Goal: Information Seeking & Learning: Understand process/instructions

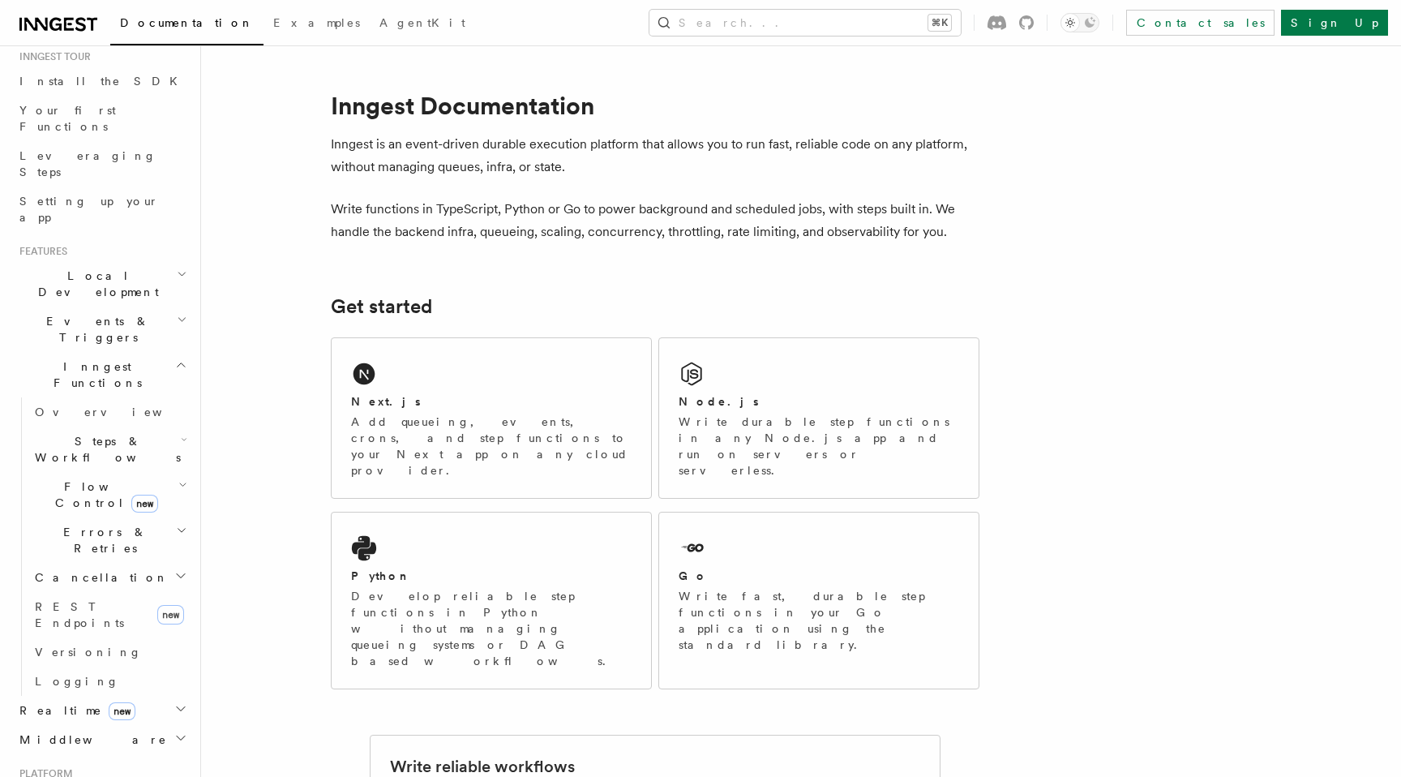
scroll to position [180, 0]
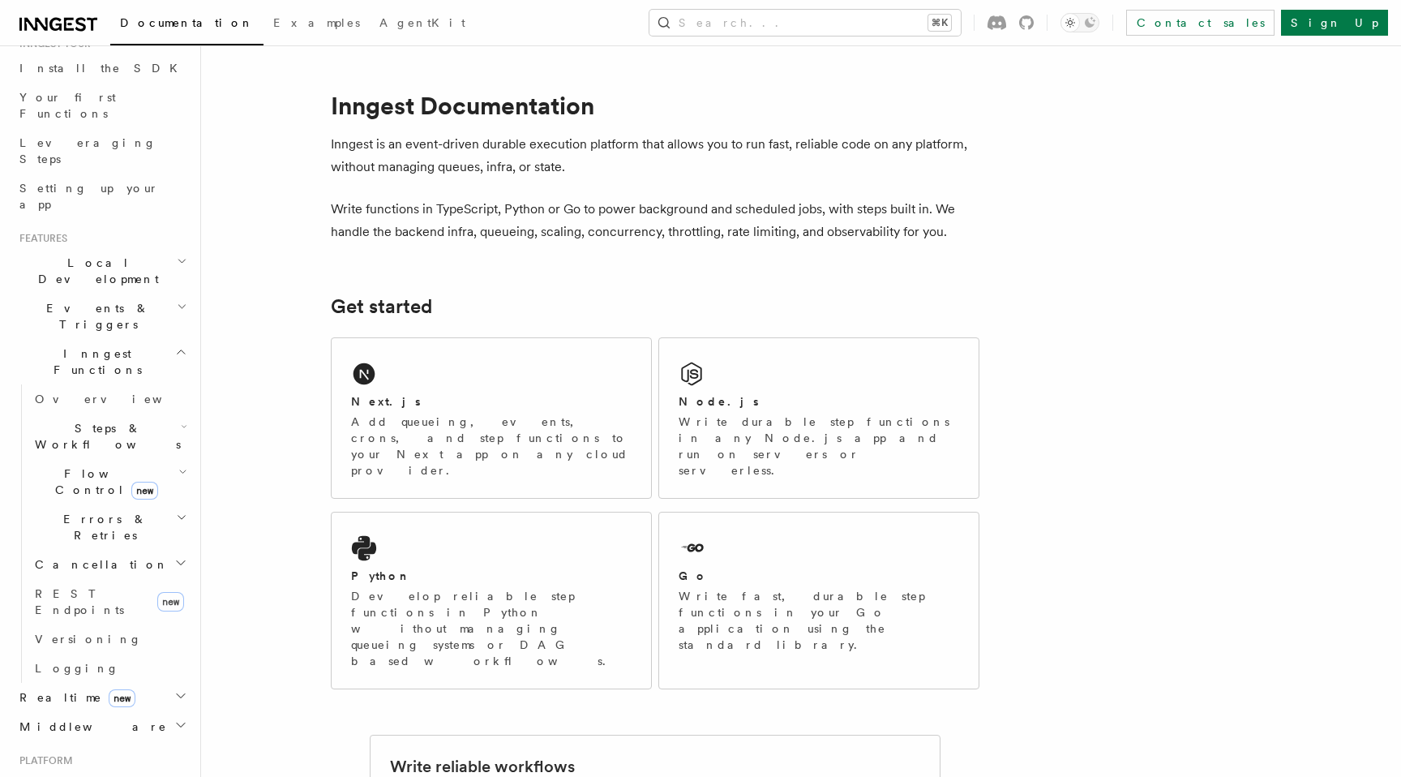
click at [181, 300] on icon "button" at bounding box center [182, 306] width 11 height 13
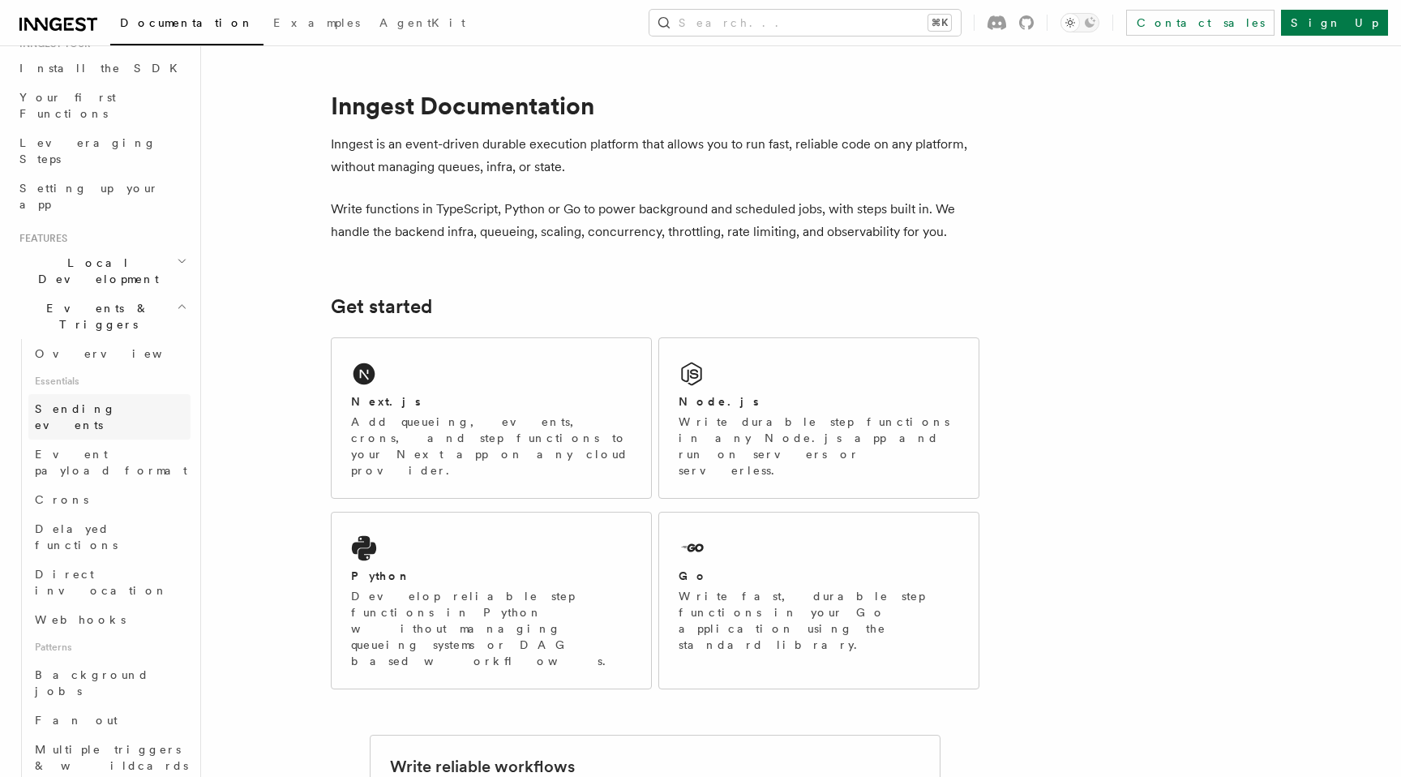
click at [147, 394] on link "Sending events" at bounding box center [109, 416] width 162 height 45
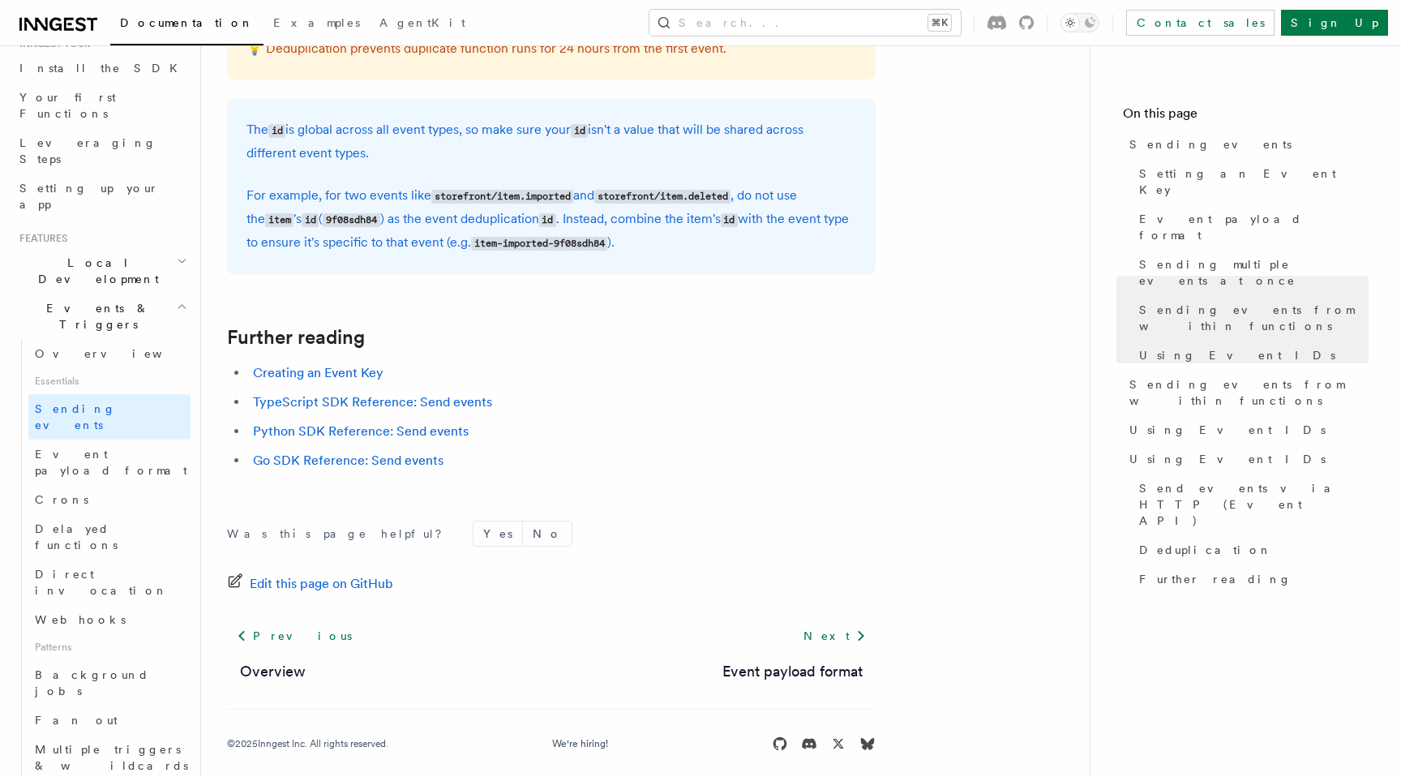
scroll to position [4582, 0]
click at [126, 394] on link "Sending events" at bounding box center [109, 416] width 162 height 45
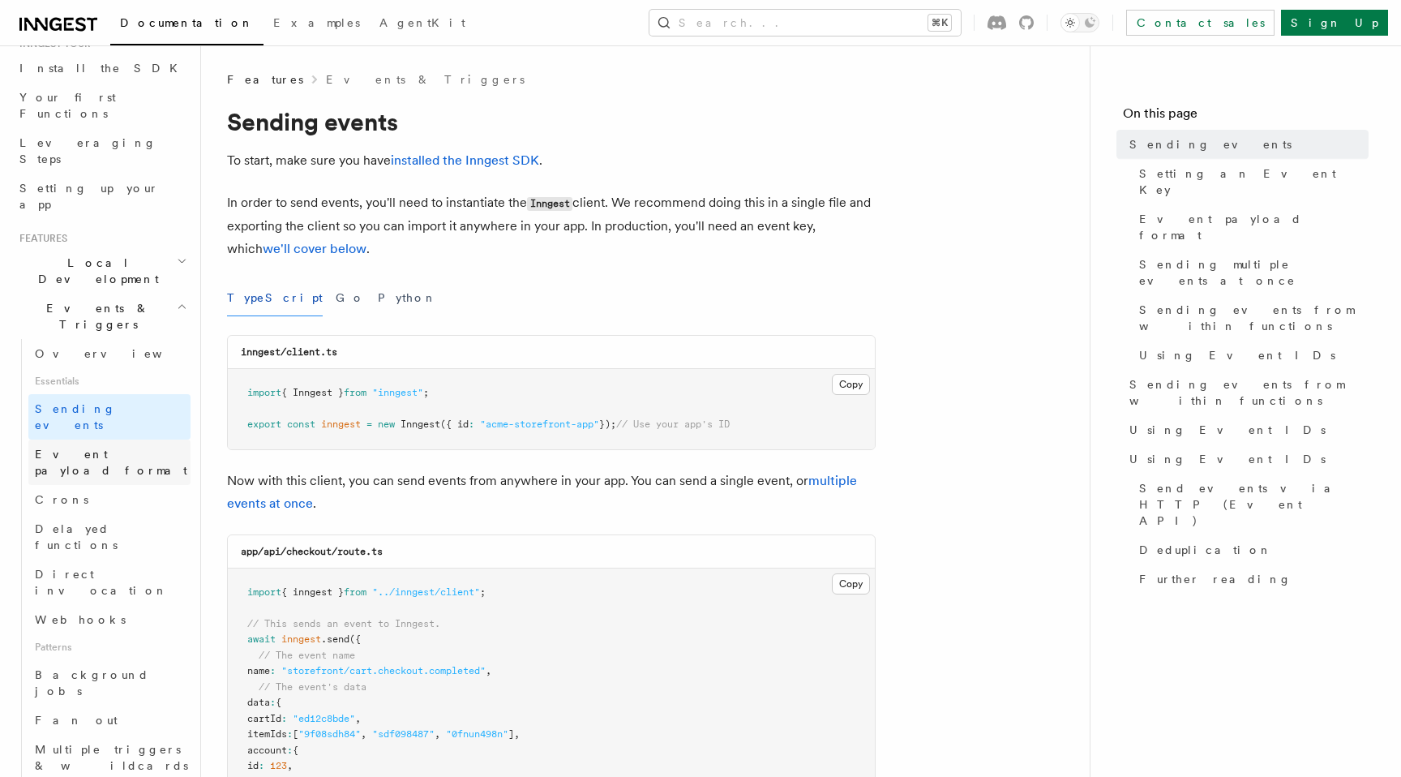
click at [128, 448] on span "Event payload format" at bounding box center [111, 462] width 152 height 29
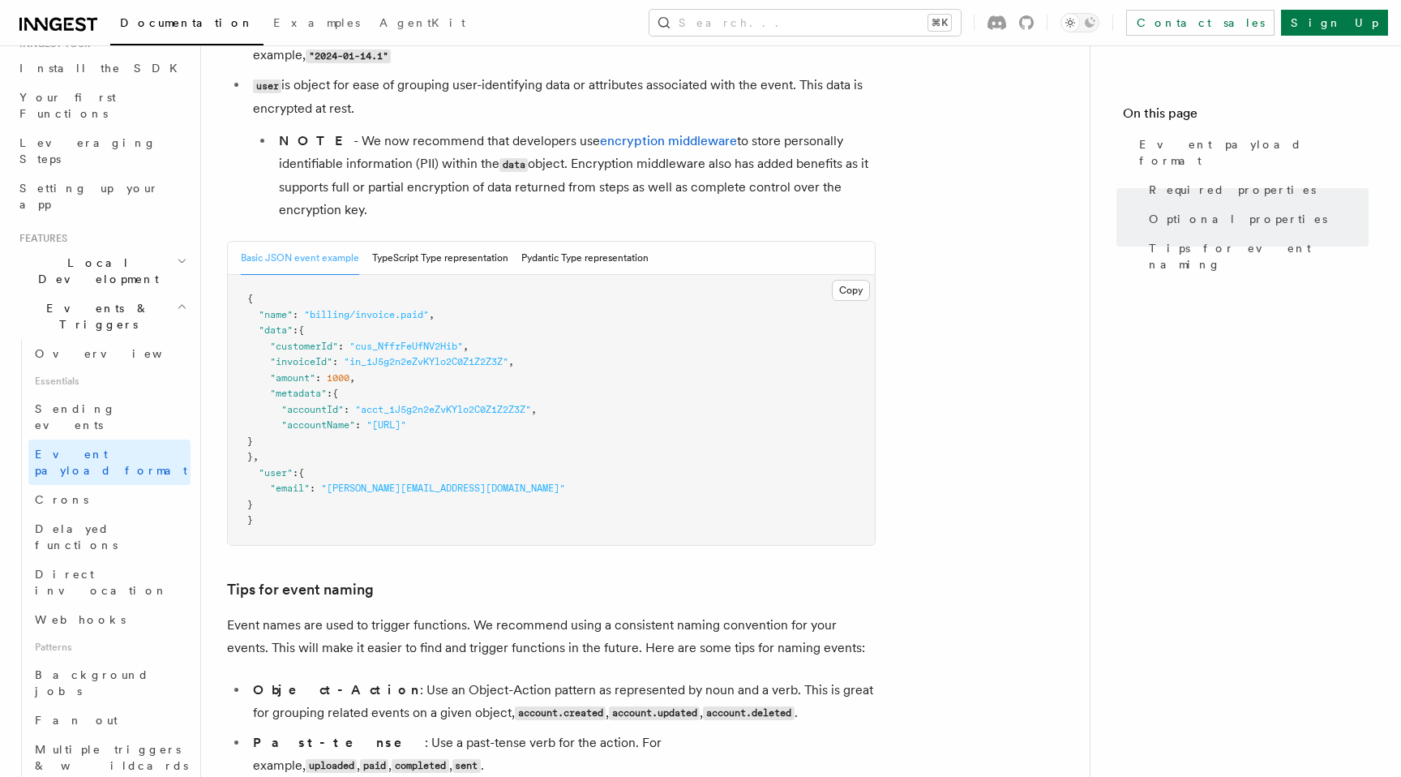
scroll to position [546, 0]
click at [486, 267] on button "TypeScript Type representation" at bounding box center [440, 256] width 136 height 33
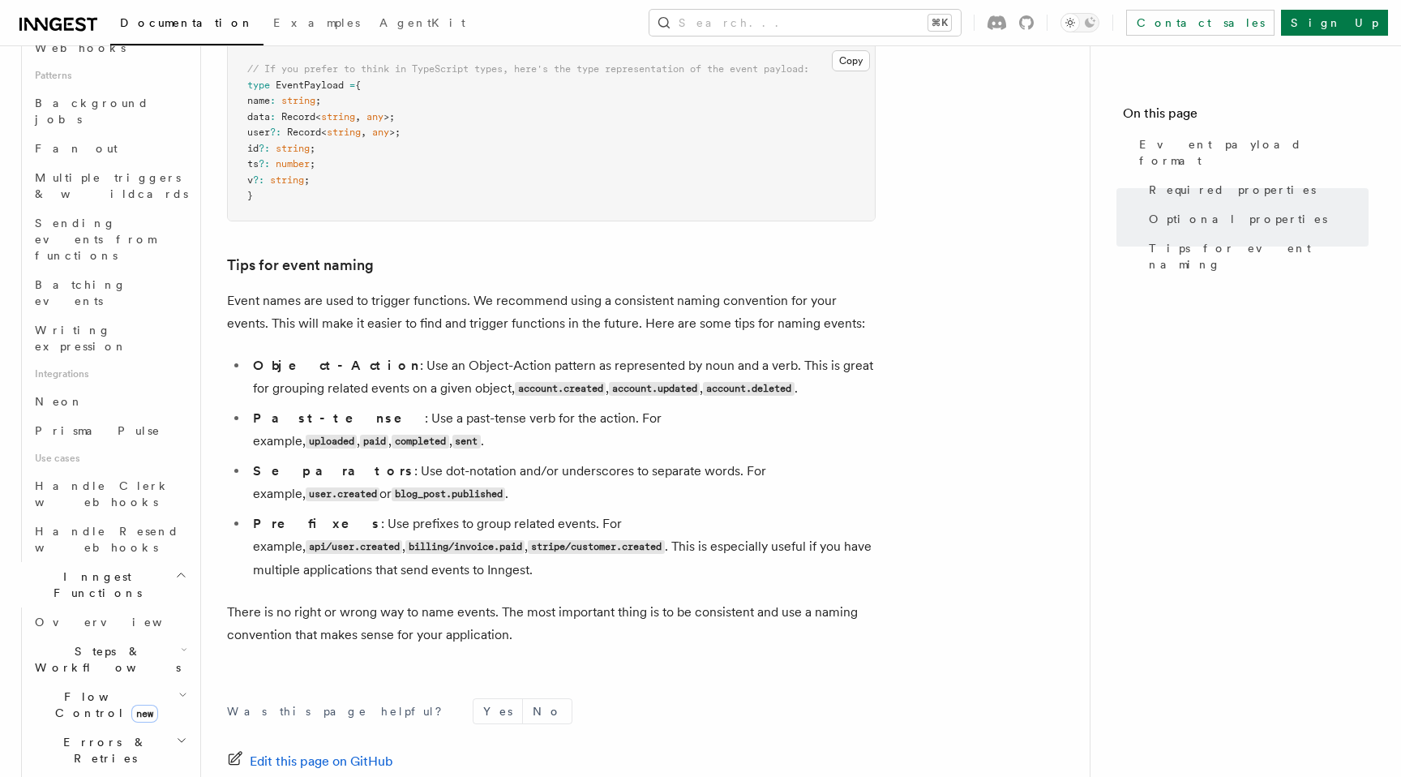
scroll to position [753, 0]
click at [171, 680] on h2 "Flow Control new" at bounding box center [109, 702] width 162 height 45
click at [172, 680] on h2 "Flow Control new" at bounding box center [109, 702] width 162 height 45
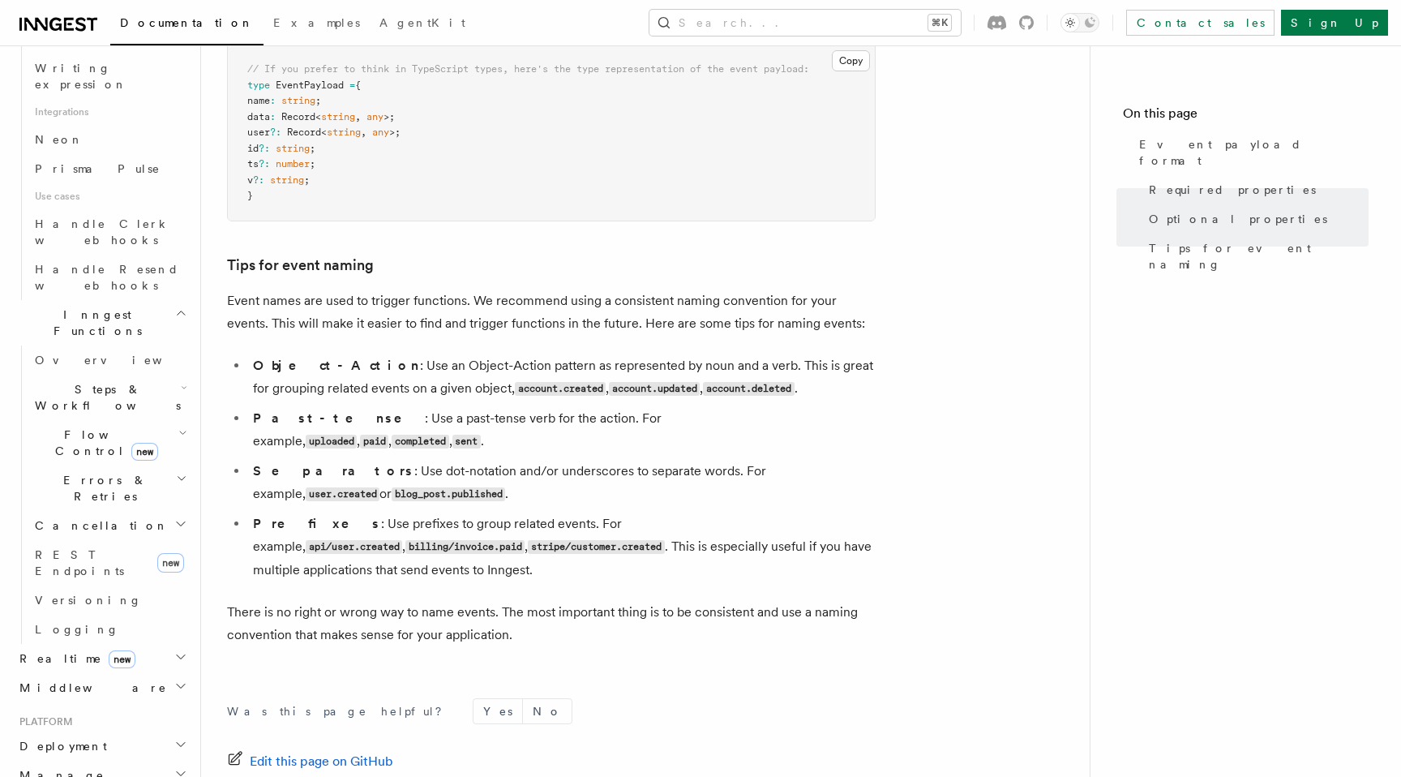
scroll to position [1014, 0]
click at [178, 679] on icon "button" at bounding box center [180, 685] width 13 height 13
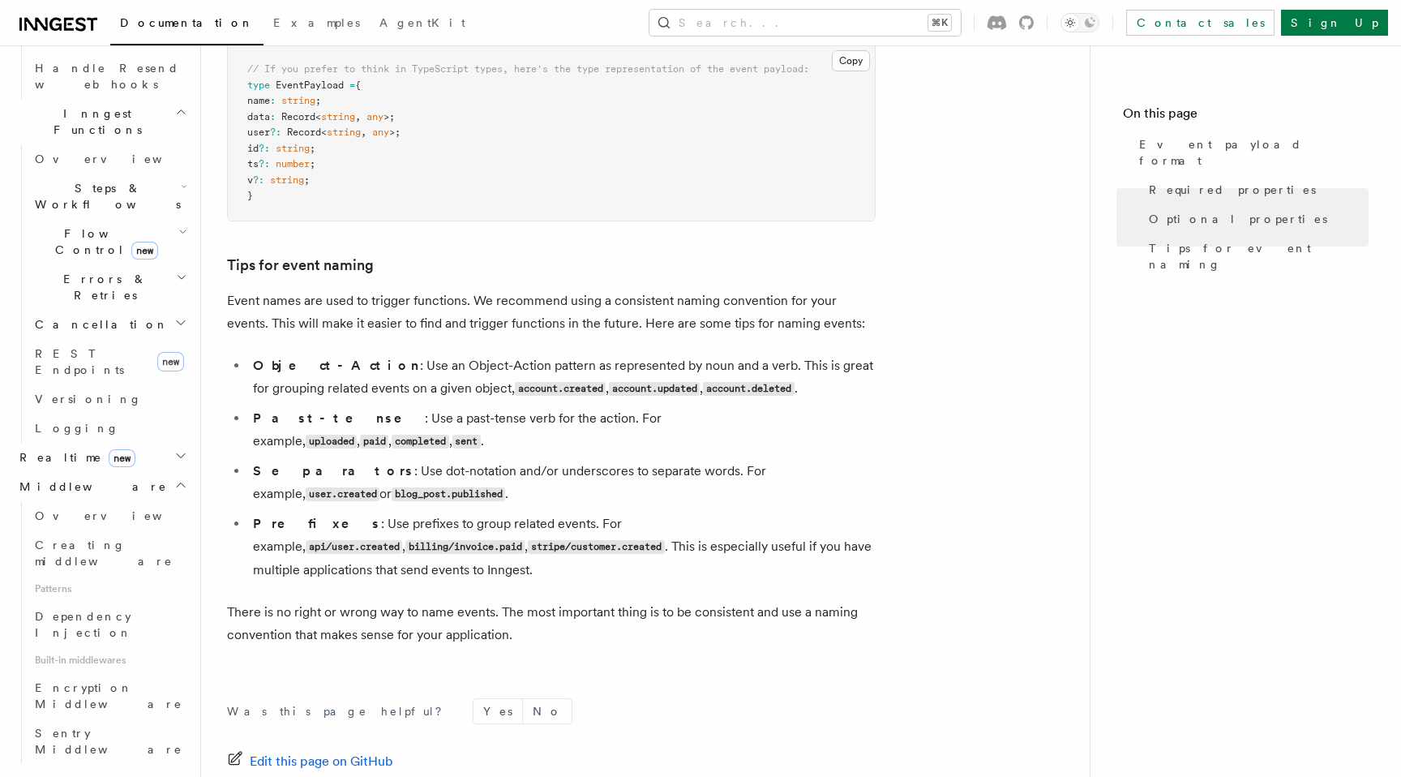
scroll to position [1191, 0]
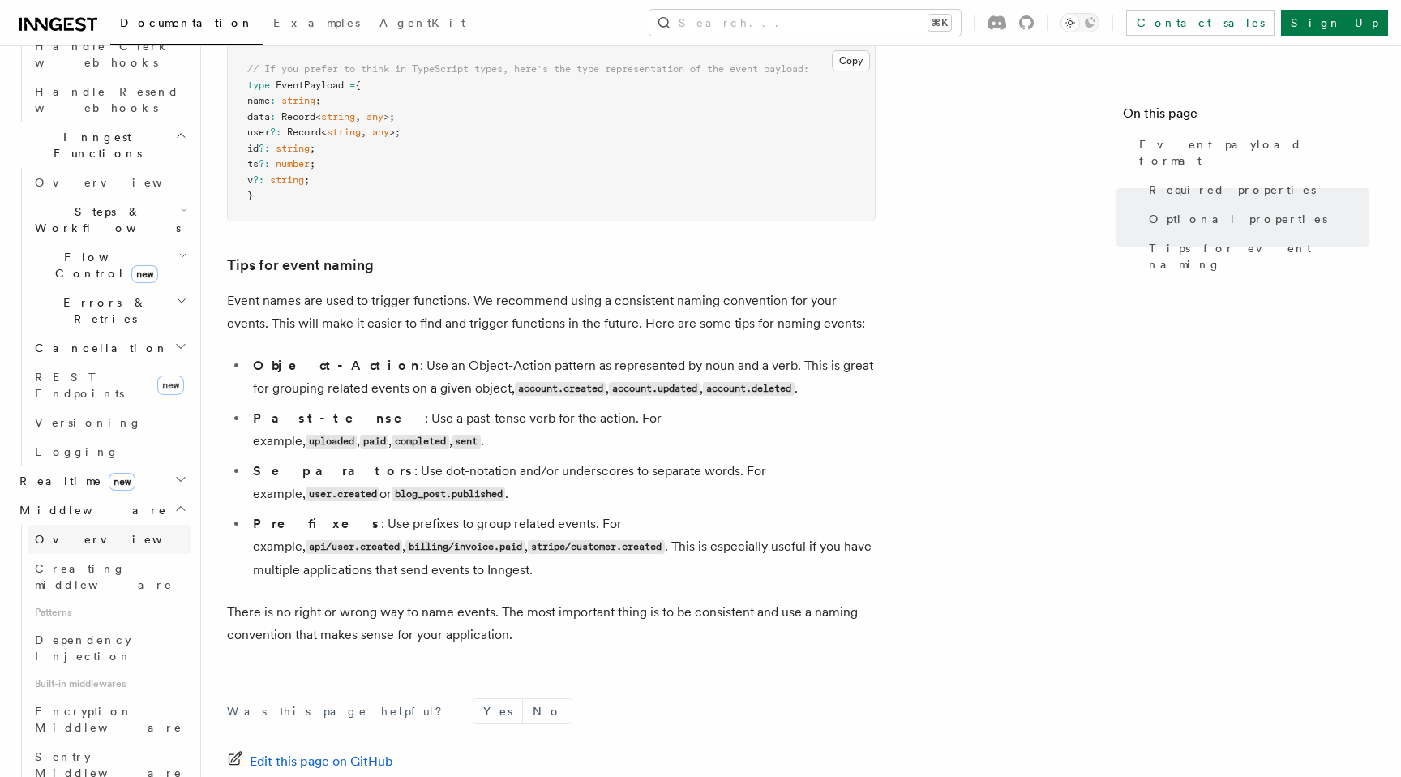
click at [133, 525] on link "Overview" at bounding box center [109, 539] width 162 height 29
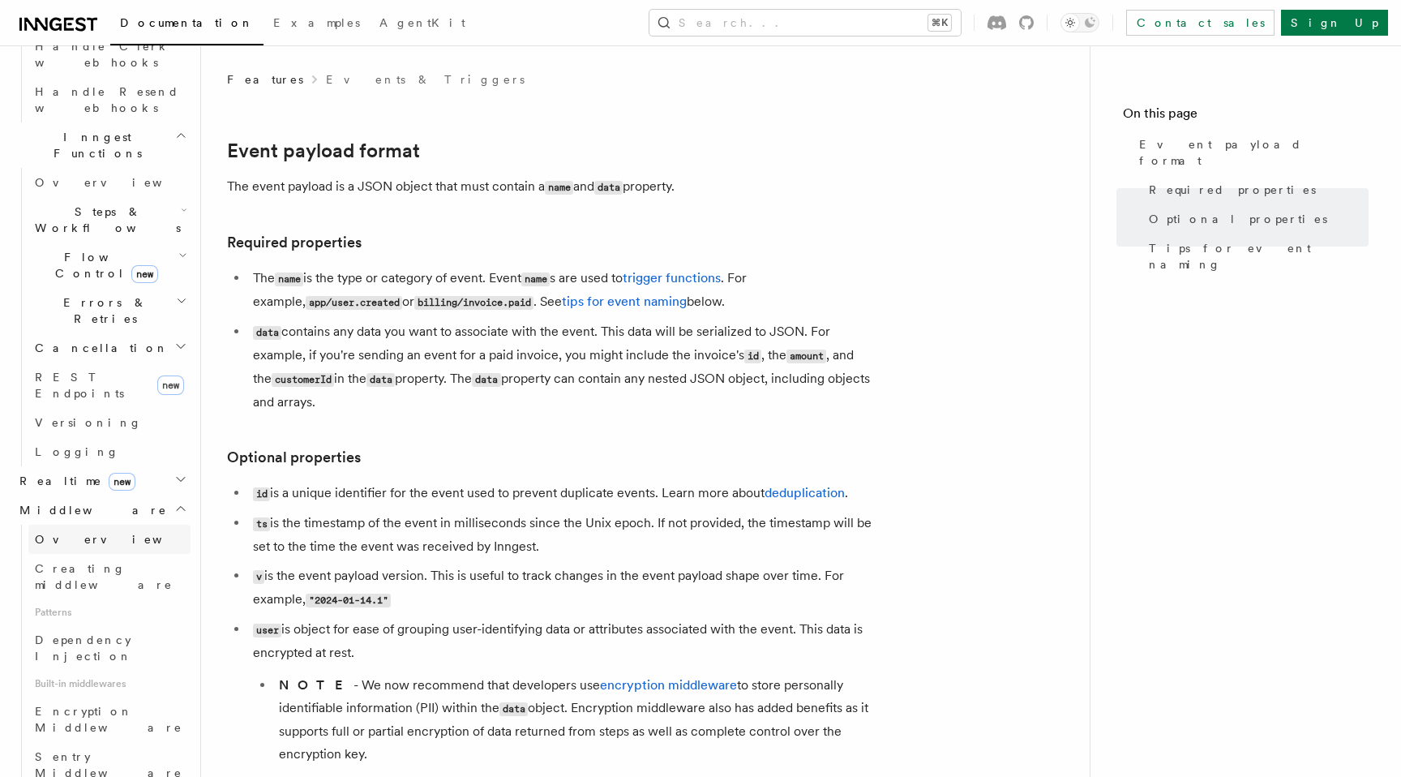
scroll to position [751, 0]
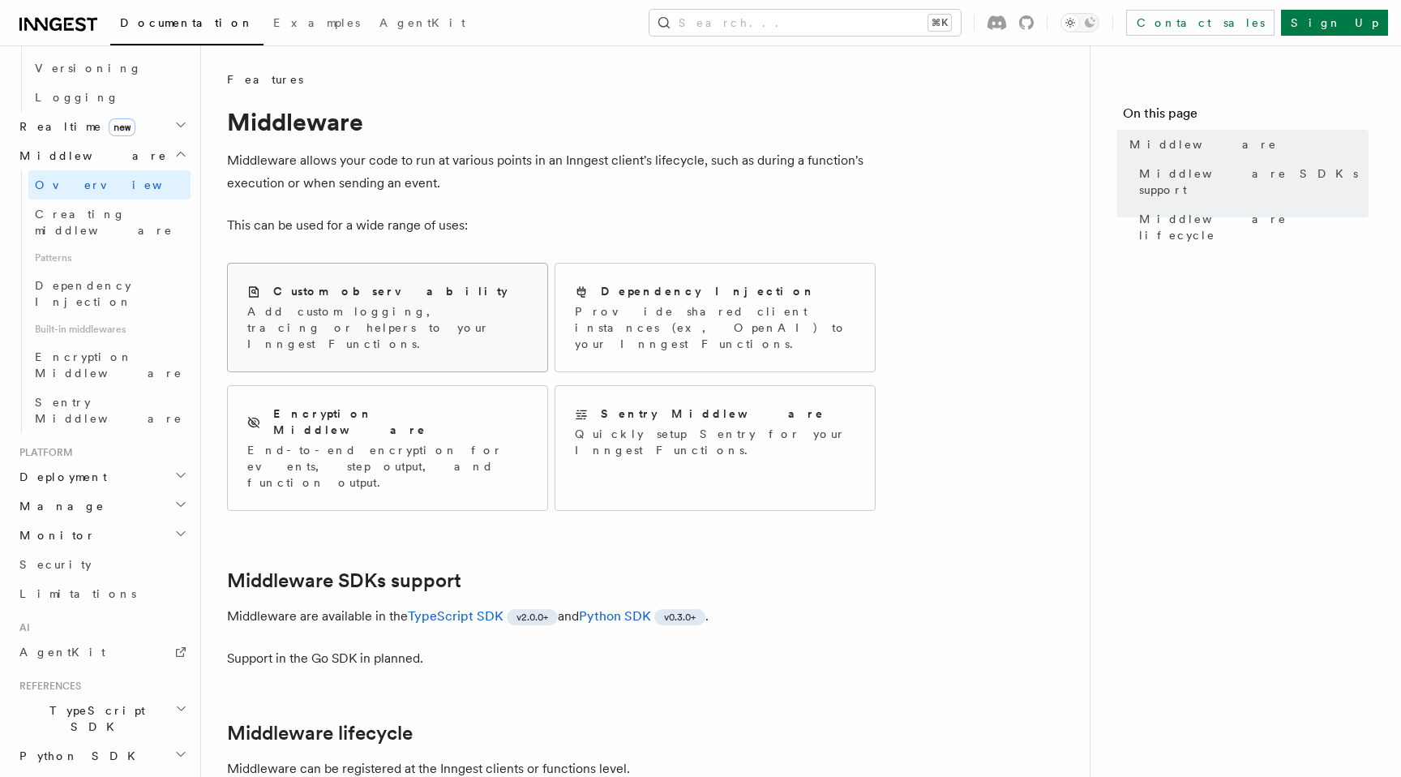
click at [452, 330] on p "Add custom logging, tracing or helpers to your Inngest Functions." at bounding box center [387, 327] width 281 height 49
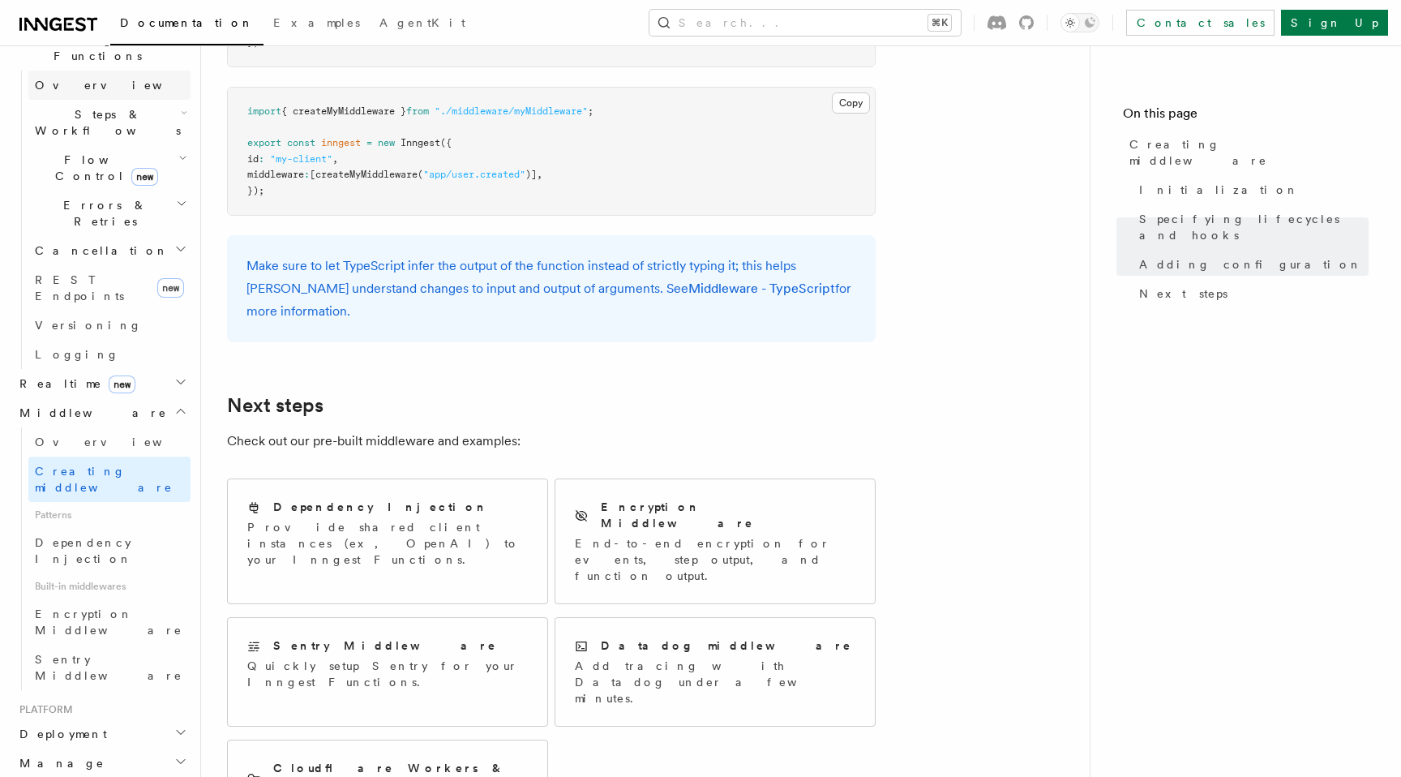
scroll to position [495, 0]
click at [180, 729] on icon "button" at bounding box center [181, 731] width 8 height 4
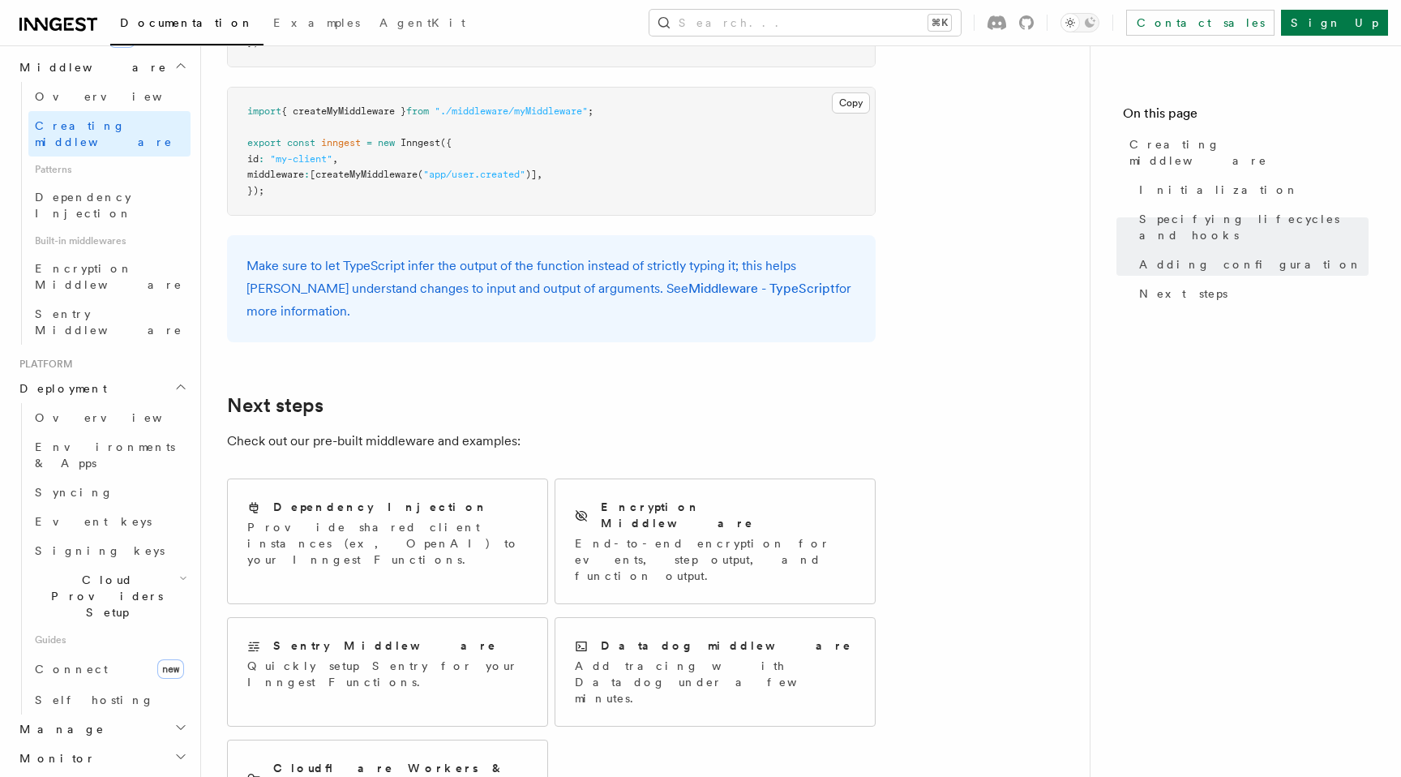
scroll to position [893, 0]
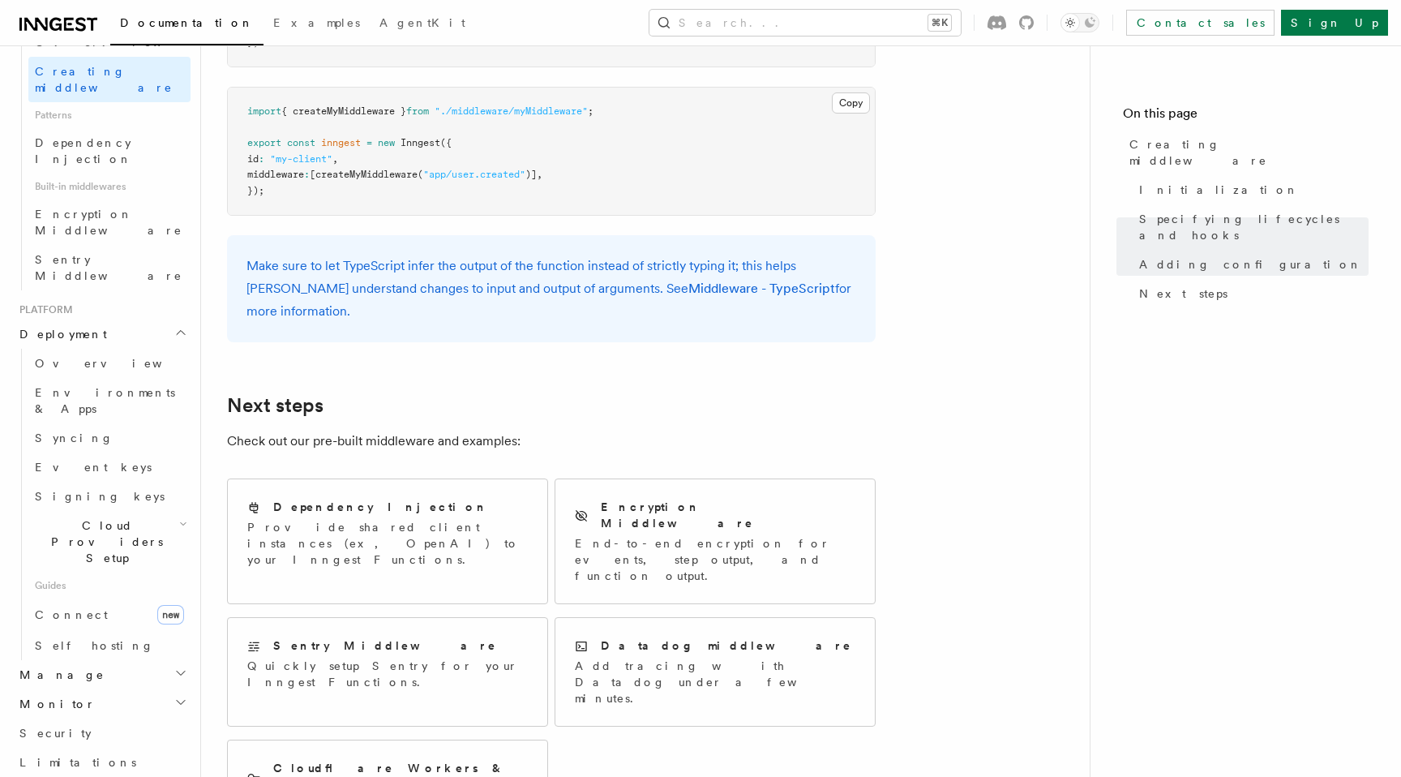
click at [173, 511] on h2 "Cloud Providers Setup" at bounding box center [109, 542] width 162 height 62
click at [139, 676] on link "Vercel" at bounding box center [117, 690] width 147 height 29
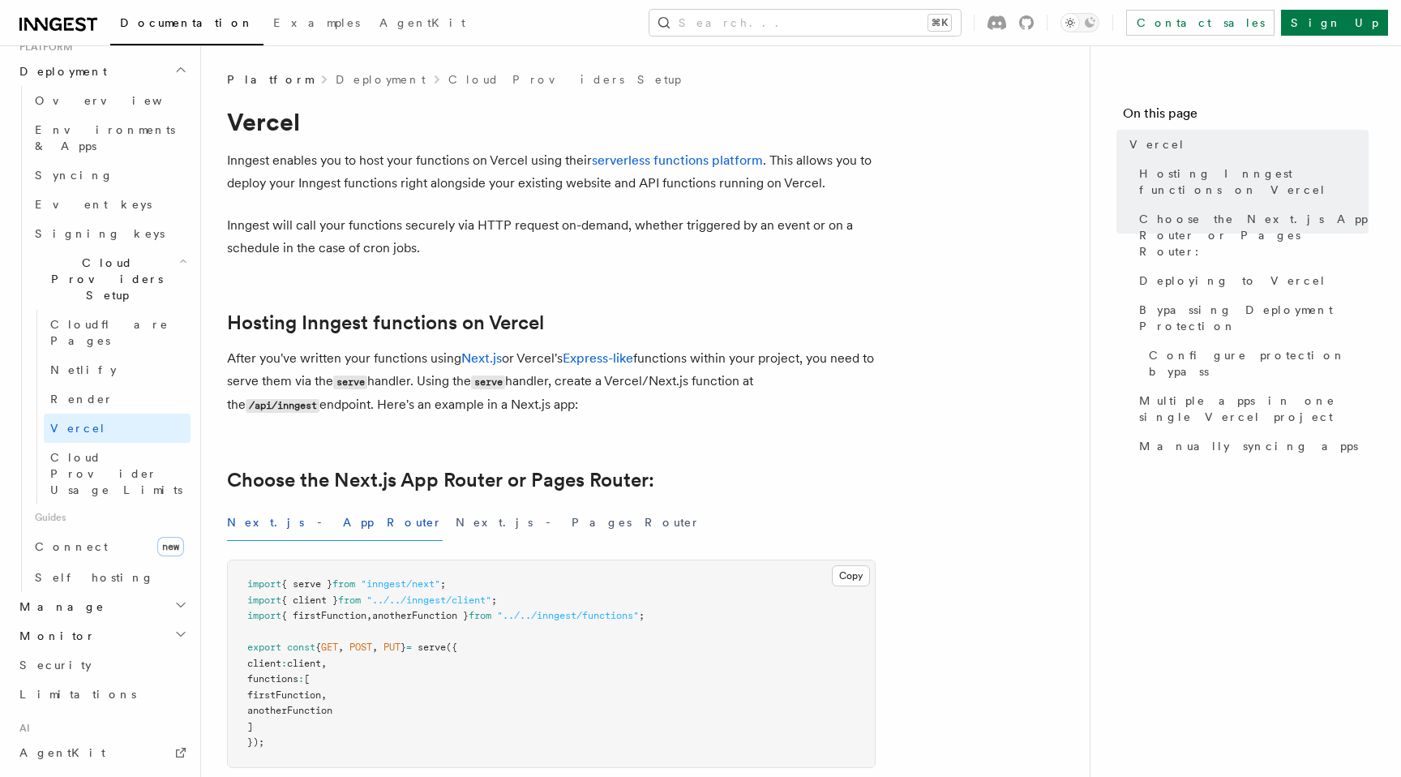
click at [181, 603] on icon "button" at bounding box center [181, 605] width 8 height 4
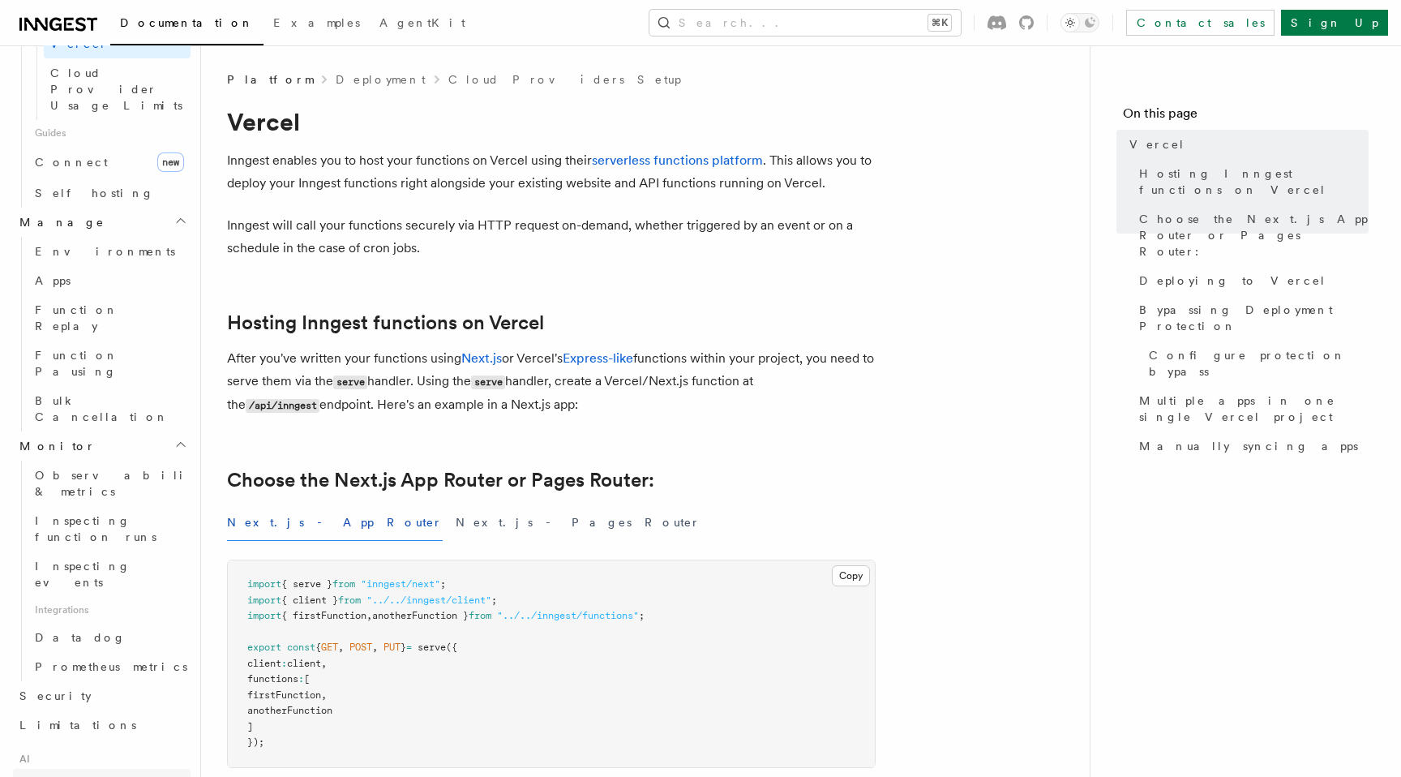
scroll to position [1296, 0]
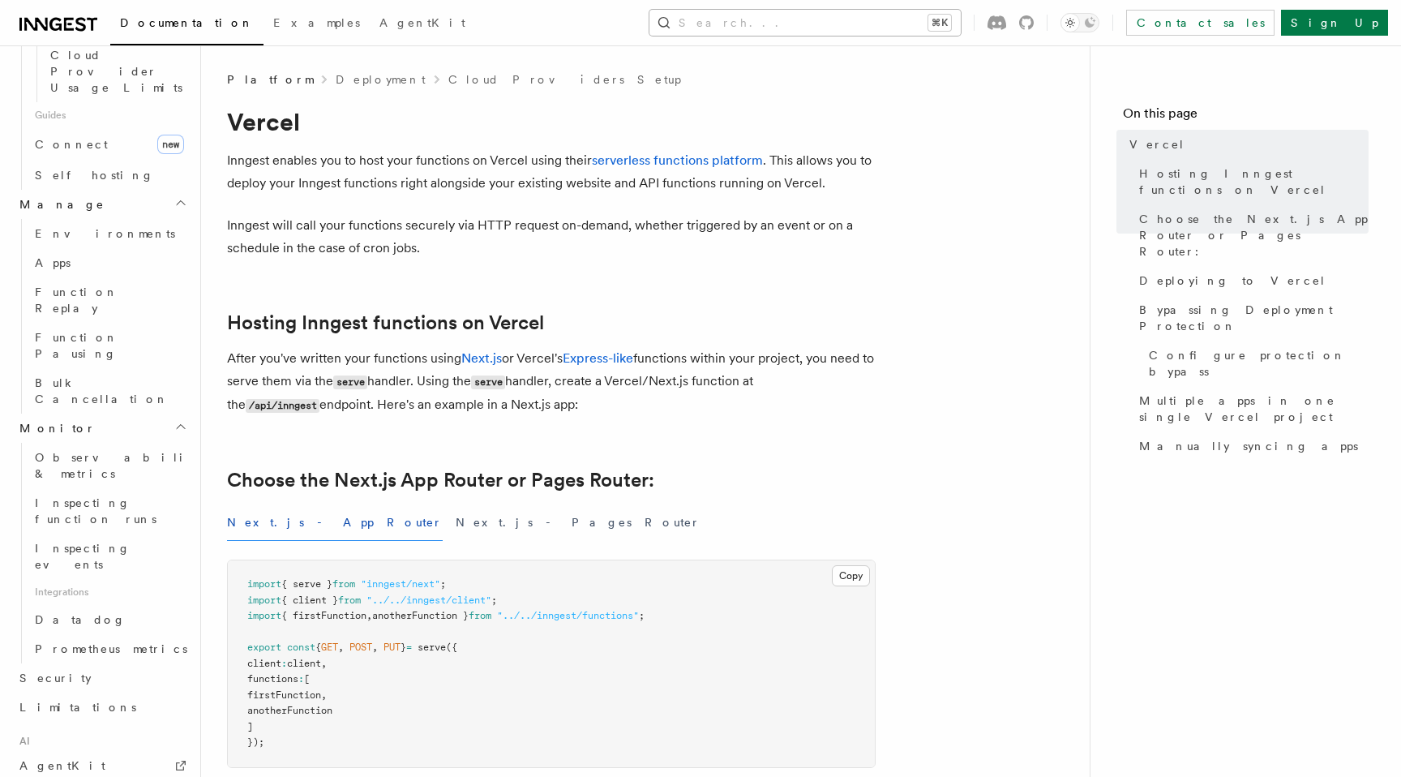
click at [939, 19] on button "Search... ⌘K" at bounding box center [804, 23] width 311 height 26
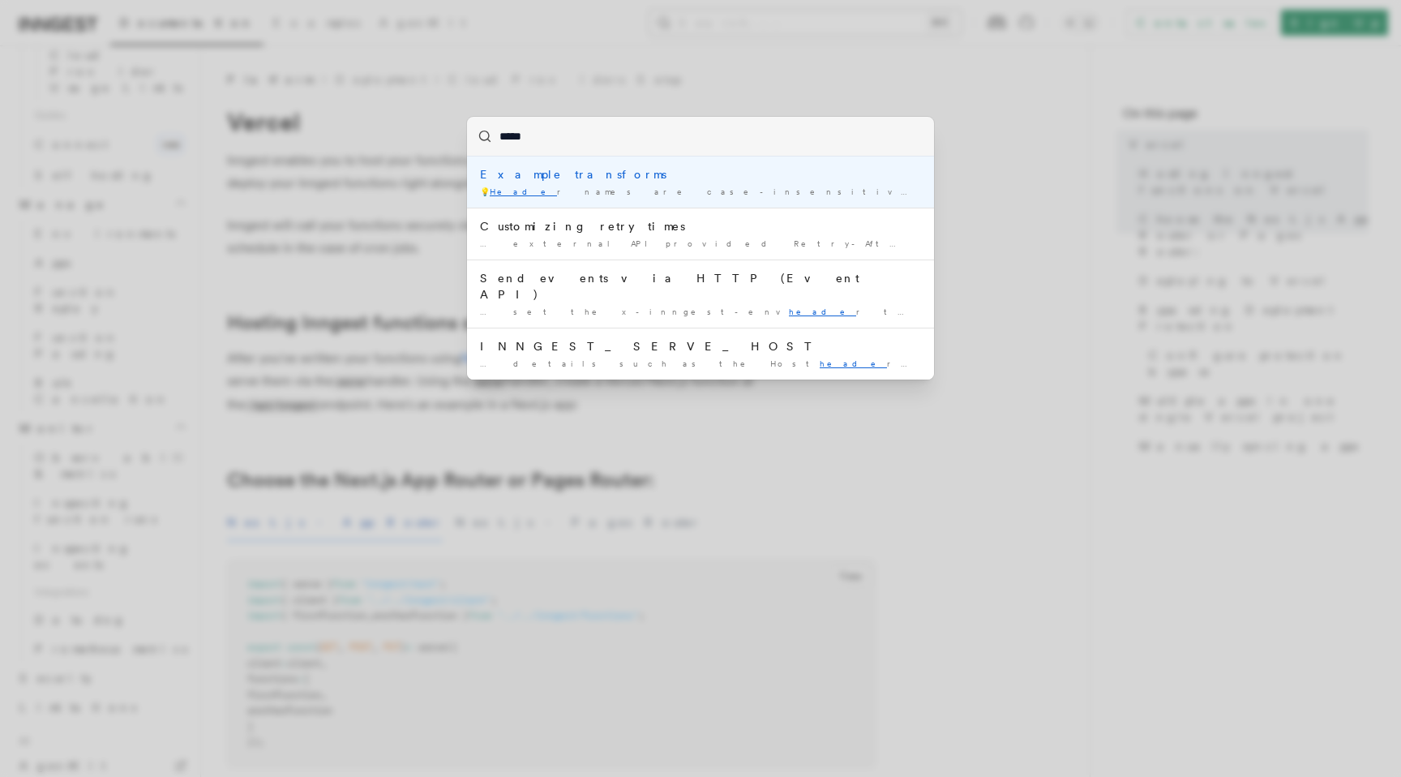
type input "******"
click at [703, 183] on li "Example transforms 💡 Header names are case-insensitive and are canonicalized by…" at bounding box center [700, 181] width 467 height 51
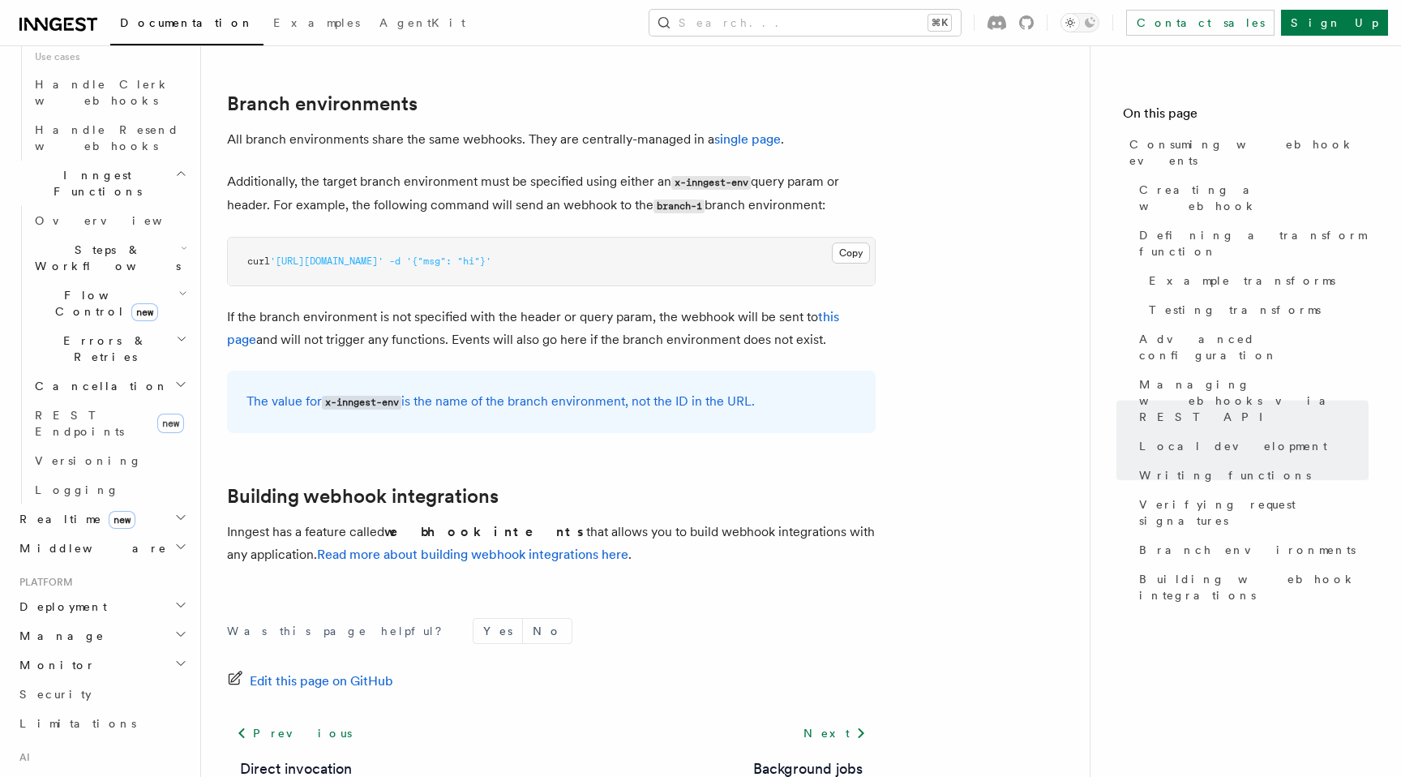
scroll to position [5435, 0]
